Goal: Task Accomplishment & Management: Manage account settings

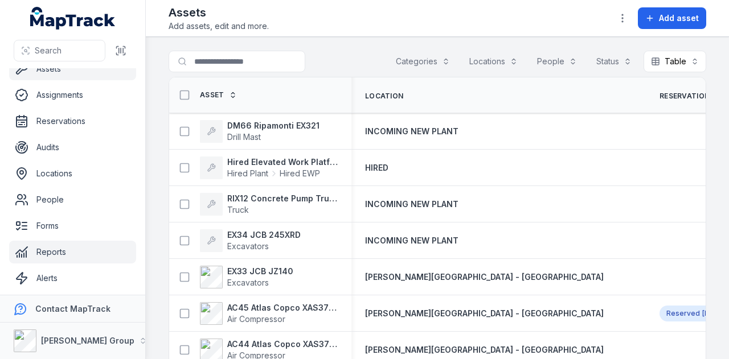
scroll to position [64, 0]
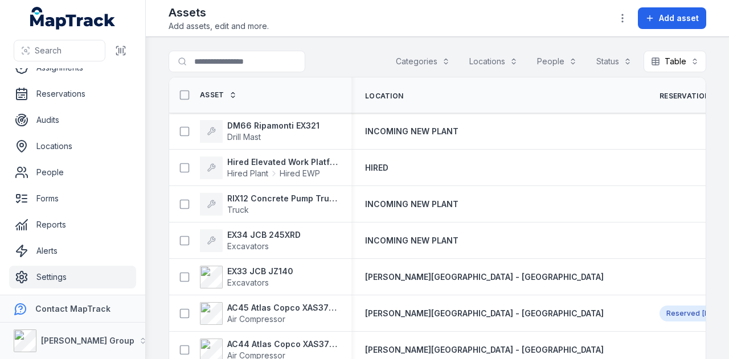
click at [70, 276] on link "Settings" at bounding box center [72, 277] width 127 height 23
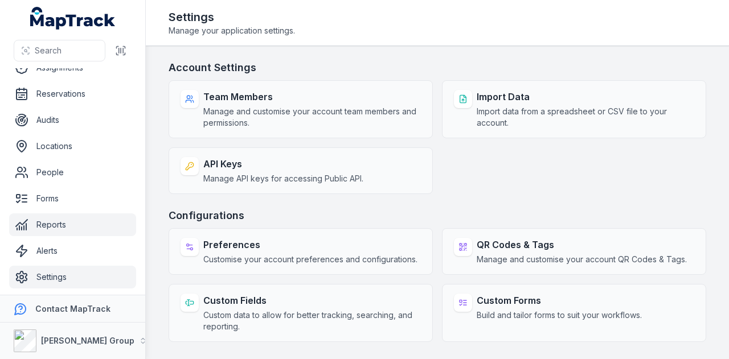
click at [95, 223] on link "Reports" at bounding box center [72, 225] width 127 height 23
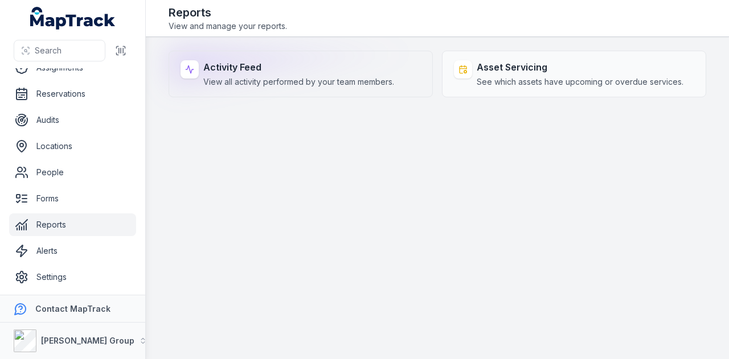
click at [304, 84] on span "View all activity performed by your team members." at bounding box center [298, 81] width 191 height 11
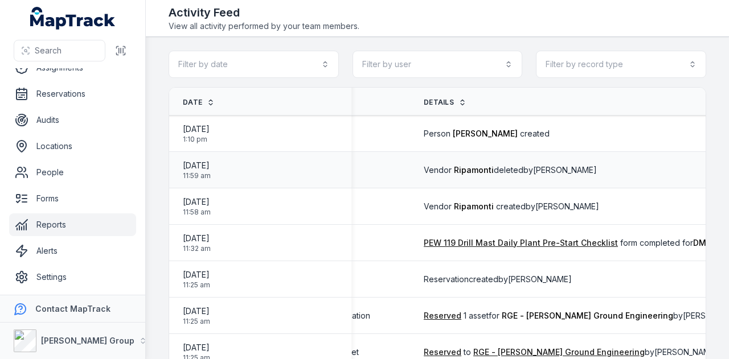
scroll to position [0, 130]
drag, startPoint x: 519, startPoint y: 134, endPoint x: 476, endPoint y: 133, distance: 42.7
click at [464, 135] on span "Person [PERSON_NAME] created" at bounding box center [487, 133] width 126 height 11
drag, startPoint x: 483, startPoint y: 132, endPoint x: 457, endPoint y: 145, distance: 29.0
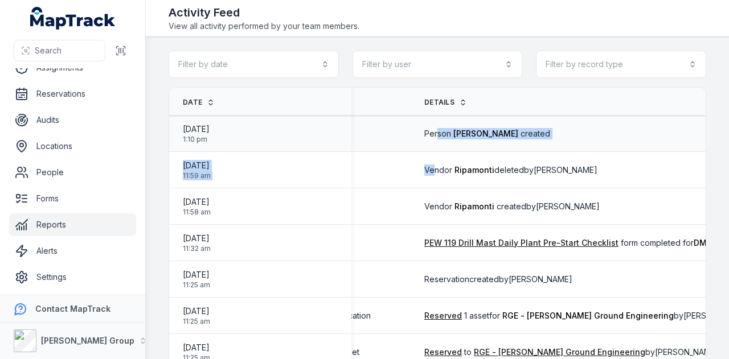
drag, startPoint x: 465, startPoint y: 148, endPoint x: 460, endPoint y: 141, distance: 8.2
click at [465, 148] on td "Person [PERSON_NAME] created" at bounding box center [694, 134] width 566 height 36
drag, startPoint x: 459, startPoint y: 153, endPoint x: 472, endPoint y: 144, distance: 16.0
drag, startPoint x: 529, startPoint y: 165, endPoint x: 557, endPoint y: 136, distance: 39.9
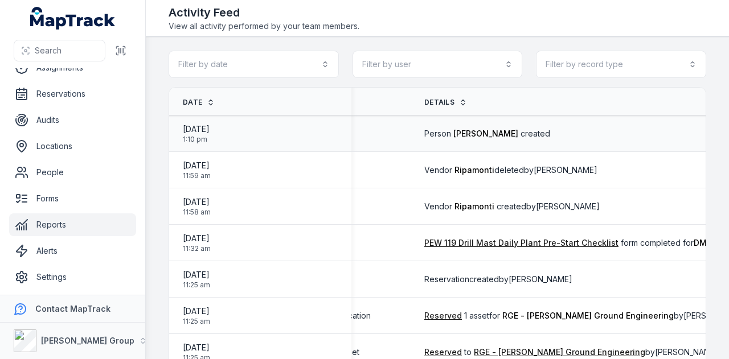
click at [532, 160] on div "Vendor Ripamonti deleted by [PERSON_NAME]" at bounding box center [694, 170] width 566 height 21
click at [92, 174] on link "People" at bounding box center [72, 172] width 127 height 23
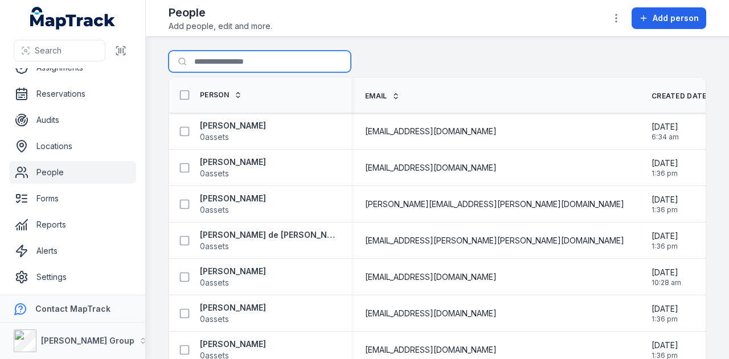
click at [260, 62] on input "Search for people" at bounding box center [260, 62] width 182 height 22
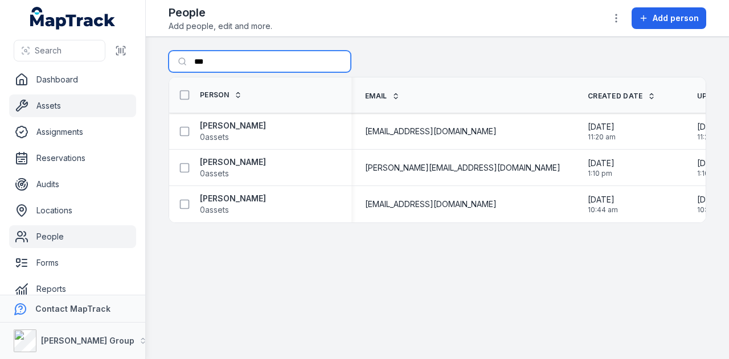
type input "***"
click at [82, 114] on link "Assets" at bounding box center [72, 106] width 127 height 23
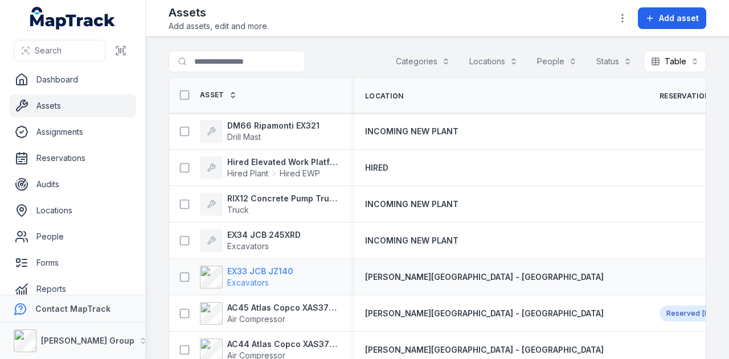
click at [281, 272] on strong "EX33 JCB JZ140" at bounding box center [260, 271] width 66 height 11
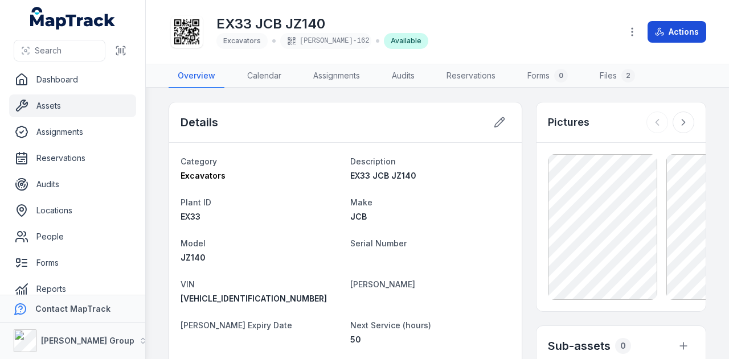
click at [675, 39] on button "Actions" at bounding box center [677, 32] width 59 height 22
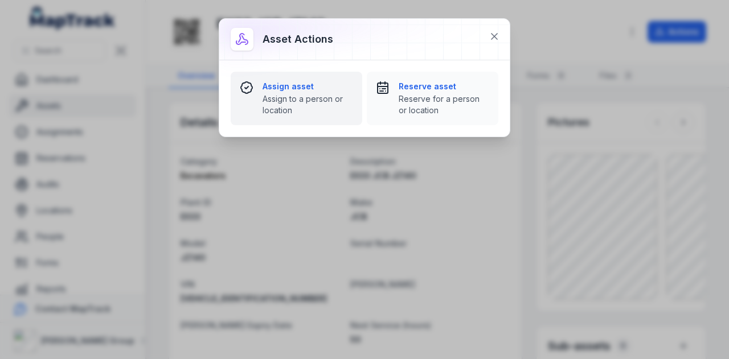
click at [294, 84] on strong "Assign asset" at bounding box center [308, 86] width 91 height 11
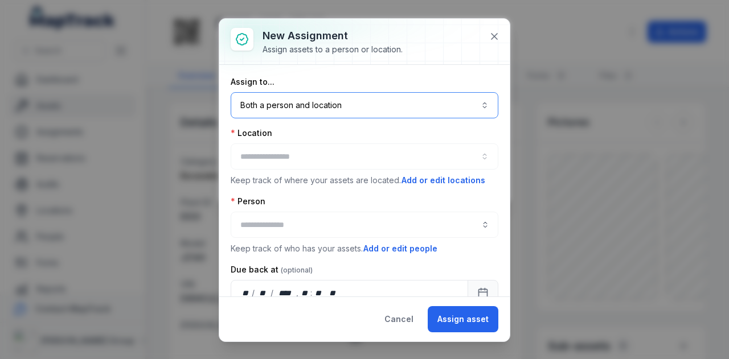
click at [391, 103] on button "Both a person and location ****" at bounding box center [365, 105] width 268 height 26
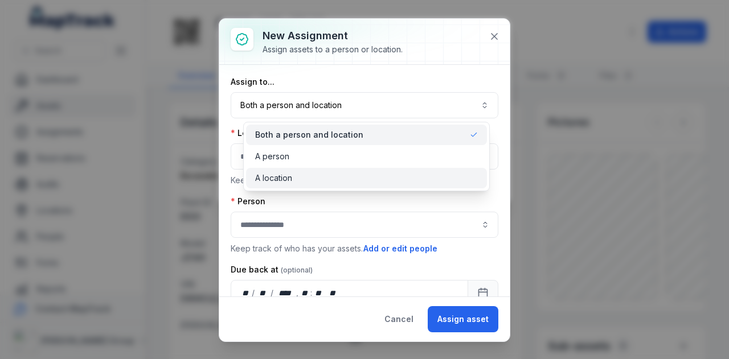
click at [374, 185] on div "A location" at bounding box center [366, 178] width 241 height 21
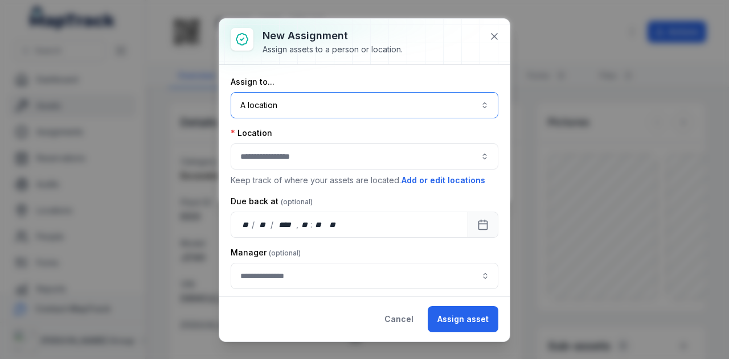
drag, startPoint x: 352, startPoint y: 103, endPoint x: 358, endPoint y: 108, distance: 8.9
click at [352, 104] on button "A location ********" at bounding box center [365, 105] width 268 height 26
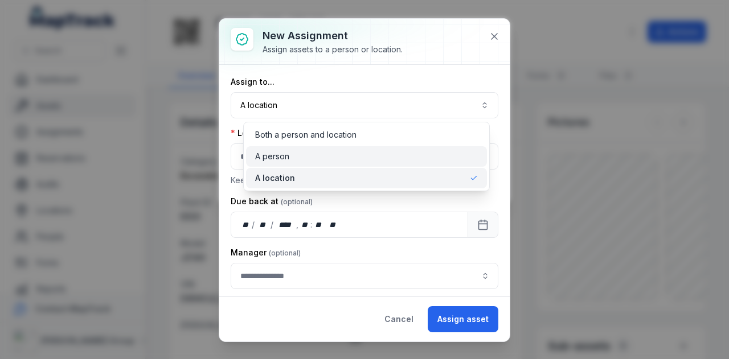
click at [363, 148] on div "A person" at bounding box center [366, 156] width 241 height 21
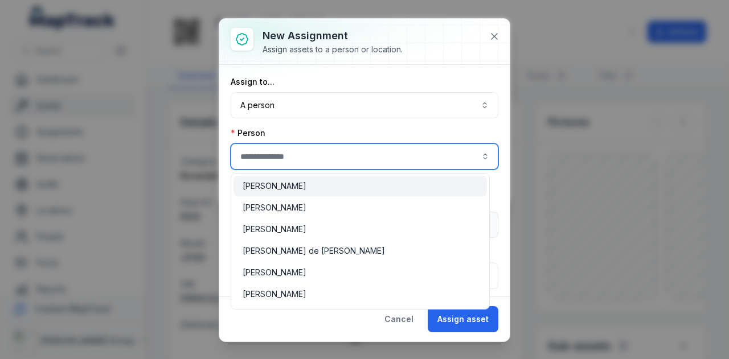
click at [347, 156] on input "assignment-add:person-label" at bounding box center [365, 157] width 268 height 26
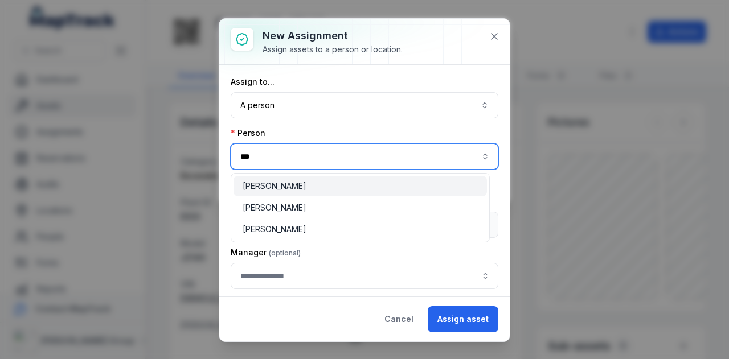
type input "***"
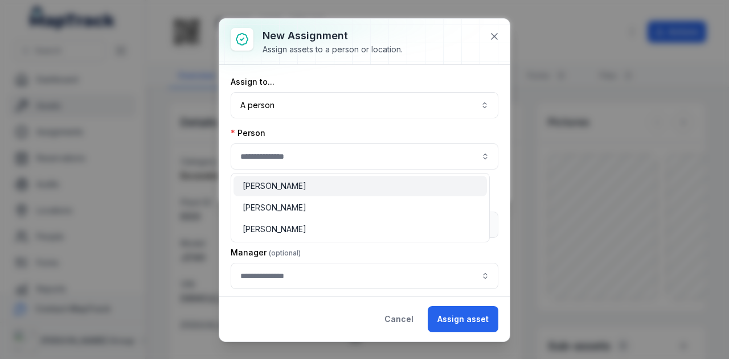
click at [496, 121] on div "Assign to... A person ****** Person Keep track of who has your assets. Add or e…" at bounding box center [364, 181] width 291 height 232
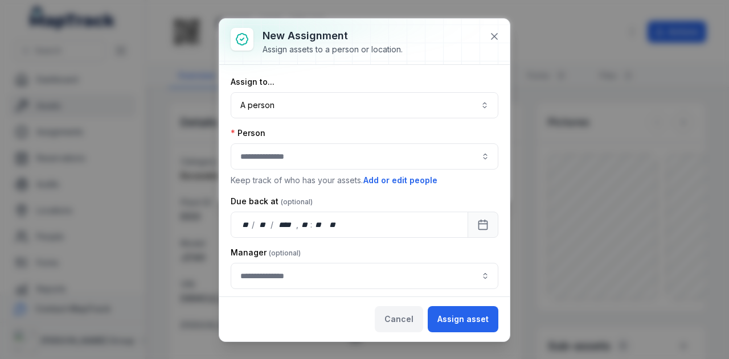
click at [407, 325] on button "Cancel" at bounding box center [399, 319] width 48 height 26
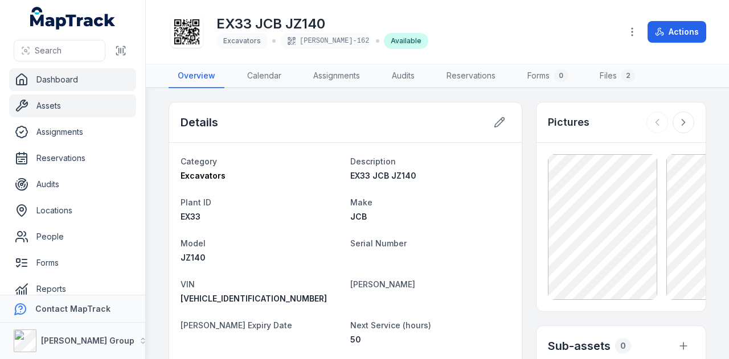
click at [60, 87] on link "Dashboard" at bounding box center [72, 79] width 127 height 23
